Goal: Transaction & Acquisition: Subscribe to service/newsletter

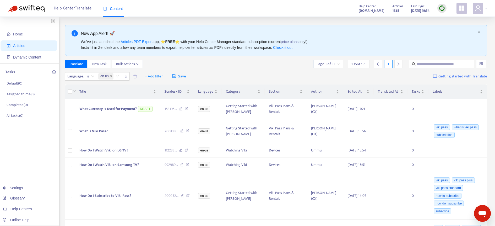
click at [461, 9] on icon "appstore" at bounding box center [461, 8] width 5 height 5
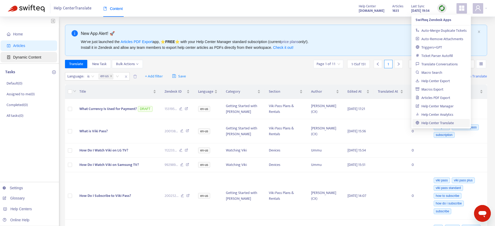
click at [24, 58] on span "Dynamic Content" at bounding box center [27, 57] width 28 height 4
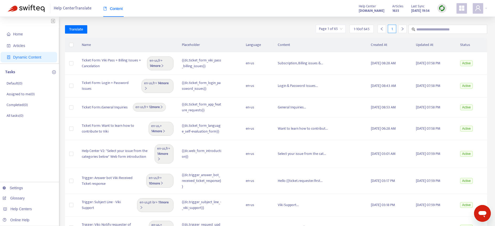
click at [459, 9] on icon "appstore" at bounding box center [461, 8] width 5 height 5
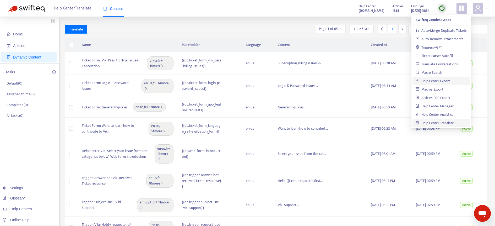
click at [436, 82] on link "Help Center Export" at bounding box center [433, 81] width 34 height 6
click at [163, 34] on div "Translate Page 1 of 65 1 - 10 of 645 1" at bounding box center [276, 31] width 422 height 13
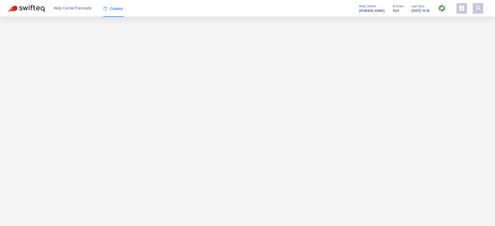
click at [459, 6] on icon "appstore" at bounding box center [461, 8] width 5 height 5
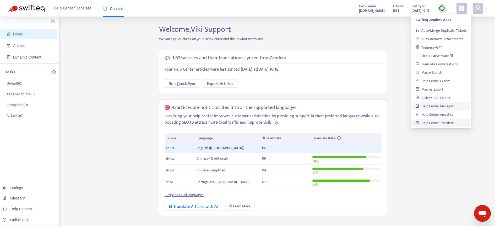
click at [453, 105] on link "Help Center Manager" at bounding box center [435, 106] width 38 height 6
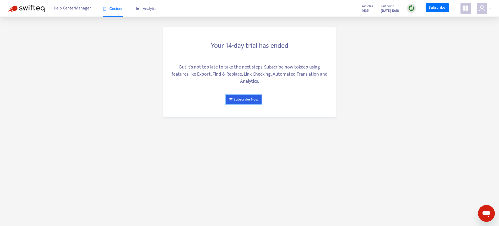
click at [253, 100] on link "Subscribe Now" at bounding box center [244, 99] width 36 height 9
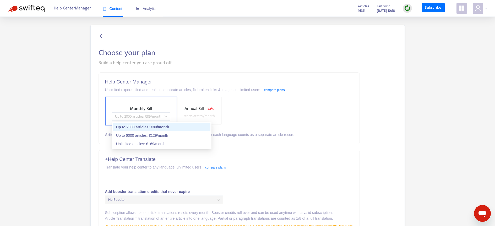
click at [165, 116] on span "Up to 2000 articles : € 89 /month" at bounding box center [141, 116] width 52 height 8
click at [192, 141] on div "Unlimited articles : € 169 /month" at bounding box center [161, 144] width 91 height 6
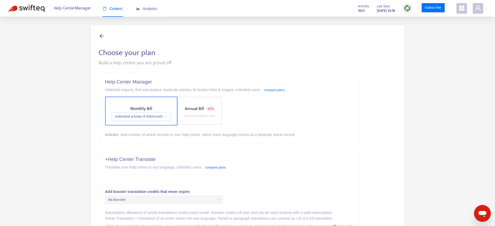
click at [202, 198] on span "No Booster" at bounding box center [164, 199] width 112 height 8
click at [218, 199] on span "No Booster" at bounding box center [164, 199] width 112 height 8
click at [241, 187] on div "+ Help Center Translate Translate your help center to any language, unlimited u…" at bounding box center [229, 192] width 261 height 85
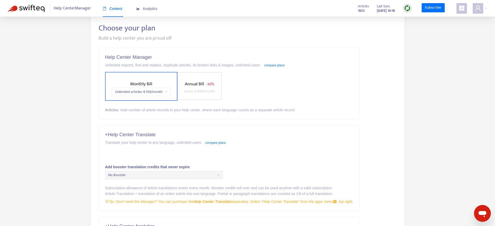
scroll to position [26, 0]
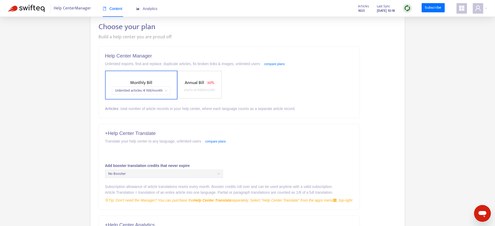
click at [220, 175] on div "No Booster" at bounding box center [164, 173] width 118 height 8
click at [167, 93] on span "Unlimited articles : € 169 /month" at bounding box center [141, 90] width 52 height 8
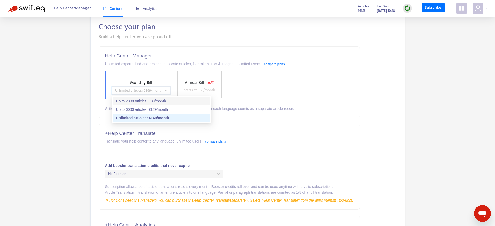
click at [164, 100] on div "Up to 2000 articles : € 89 /month" at bounding box center [161, 101] width 91 height 6
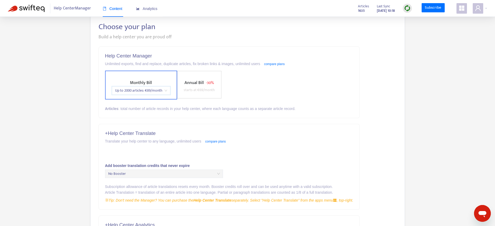
click at [202, 172] on span "No Booster" at bounding box center [164, 174] width 112 height 8
click at [221, 139] on link "compare plans" at bounding box center [215, 141] width 21 height 4
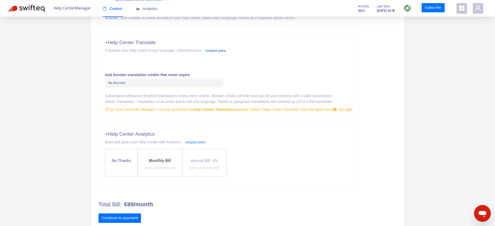
scroll to position [0, 0]
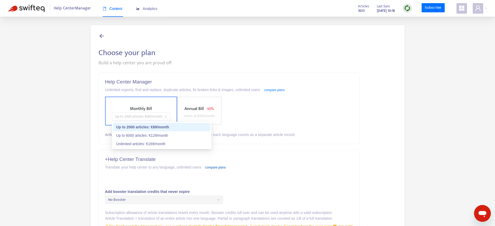
click at [164, 116] on span "Up to 2000 articles : € 89 /month" at bounding box center [141, 116] width 52 height 8
click at [162, 143] on div "Unlimited articles : € 169 /month" at bounding box center [161, 144] width 91 height 6
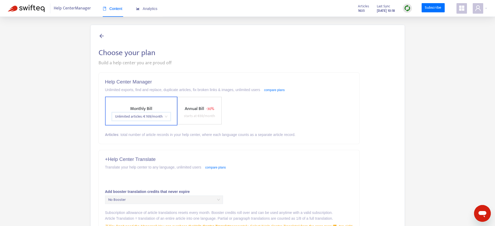
click at [164, 198] on span "No Booster" at bounding box center [164, 199] width 112 height 8
click at [206, 198] on span "No Booster" at bounding box center [164, 199] width 112 height 8
click at [209, 198] on span "No Booster" at bounding box center [164, 199] width 112 height 8
click at [210, 198] on span "No Booster" at bounding box center [164, 199] width 112 height 8
click at [216, 198] on span "No Booster" at bounding box center [164, 199] width 112 height 8
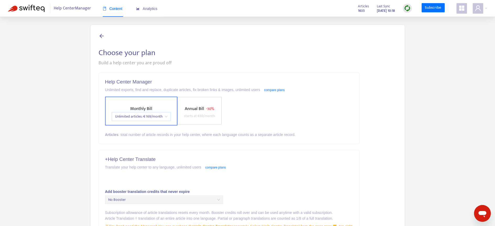
click at [220, 199] on div "No Booster" at bounding box center [164, 199] width 118 height 8
click at [260, 190] on div "Add booster translation credits that never expire" at bounding box center [229, 191] width 248 height 6
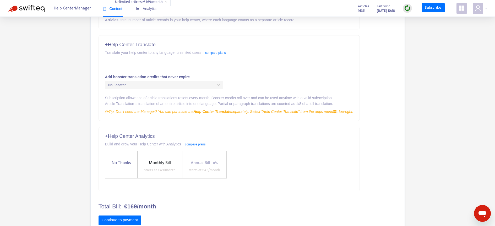
scroll to position [130, 0]
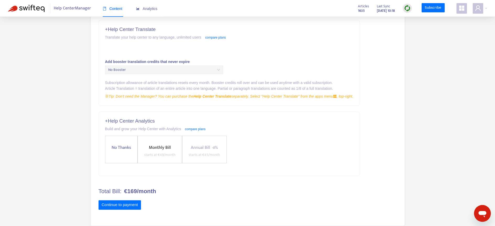
click at [166, 151] on span "Monthly Bill starts at € 49 /month" at bounding box center [160, 151] width 36 height 14
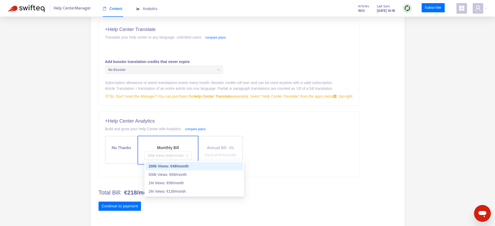
click at [187, 155] on span "200k Views : € 49 /month" at bounding box center [168, 155] width 41 height 8
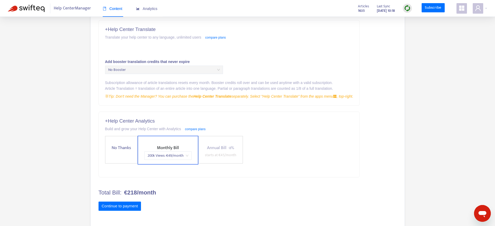
click at [314, 154] on div "No Thanks Monthly Bill 200k Views : € 49 /month Annual Bill - 8% starts at € 45…" at bounding box center [229, 149] width 248 height 29
click at [457, 7] on span at bounding box center [461, 8] width 10 height 10
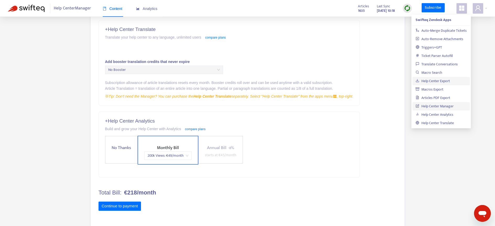
click at [450, 80] on link "Help Center Export" at bounding box center [433, 81] width 34 height 6
